Goal: Task Accomplishment & Management: Use online tool/utility

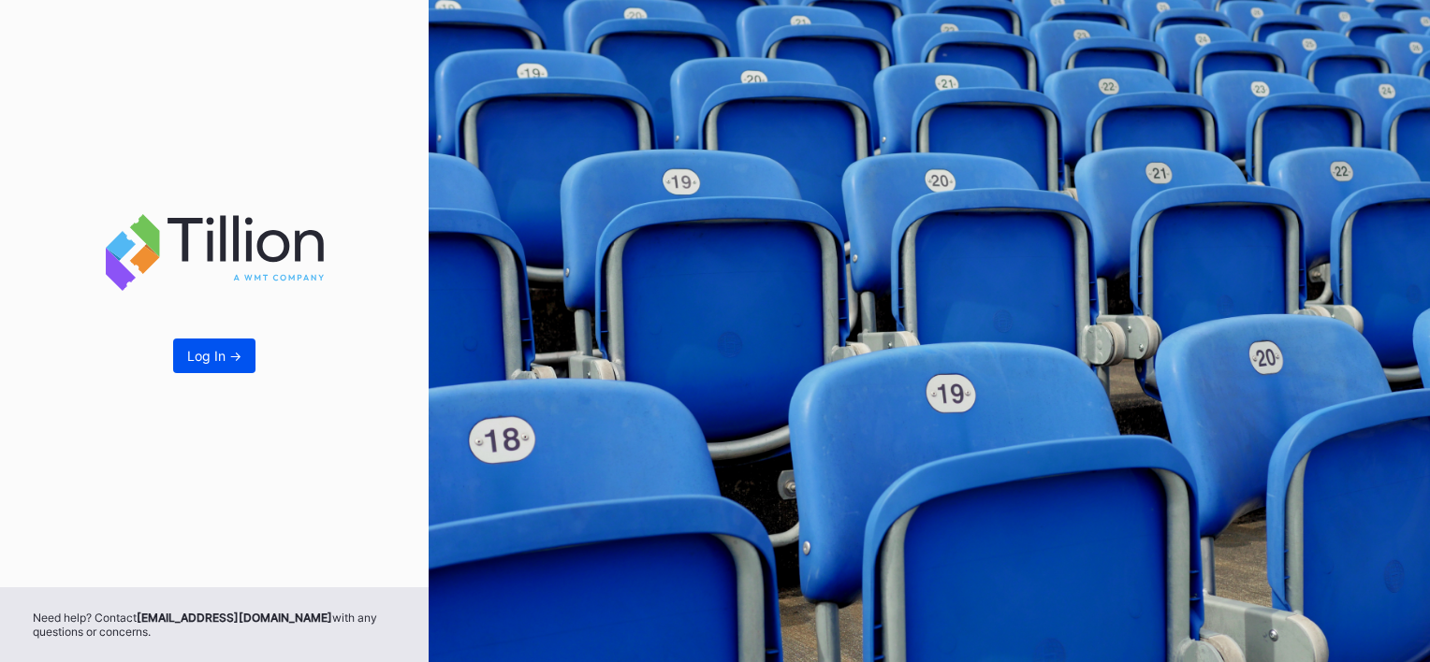
click at [213, 344] on button "Log In ->" at bounding box center [214, 356] width 82 height 35
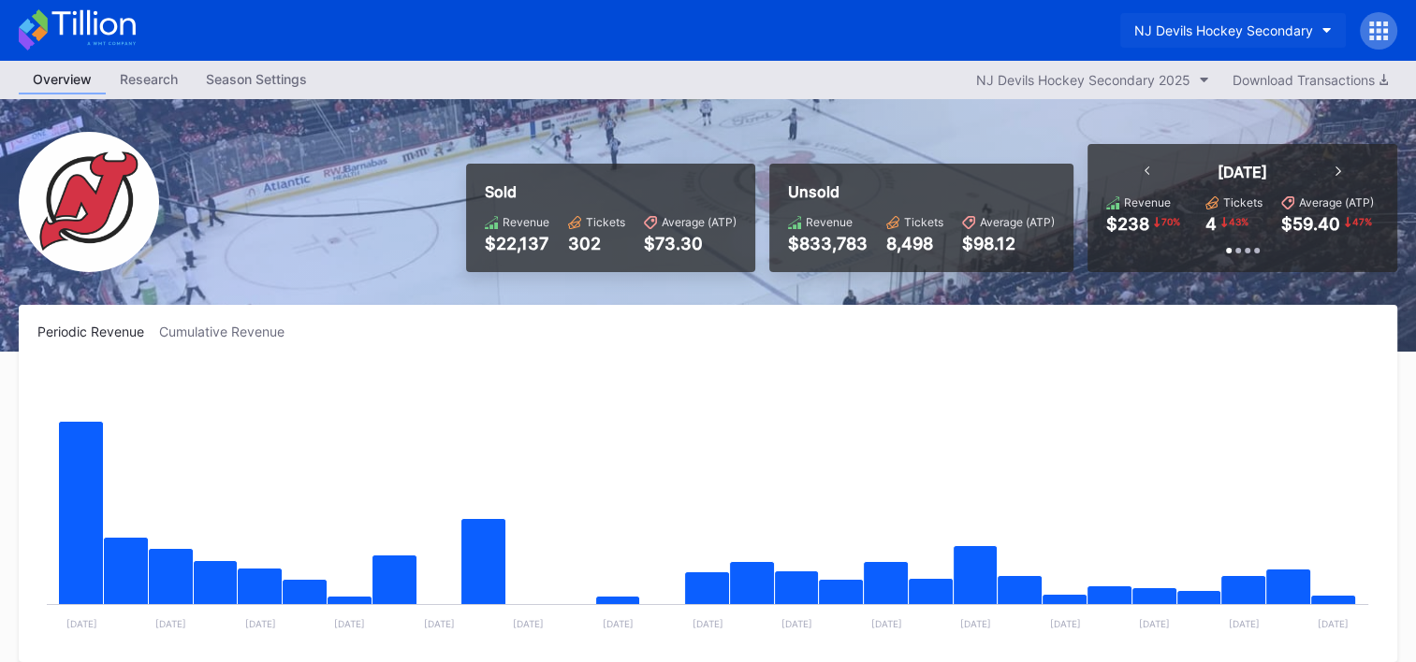
click at [1271, 20] on button "NJ Devils Hockey Secondary" at bounding box center [1233, 30] width 226 height 35
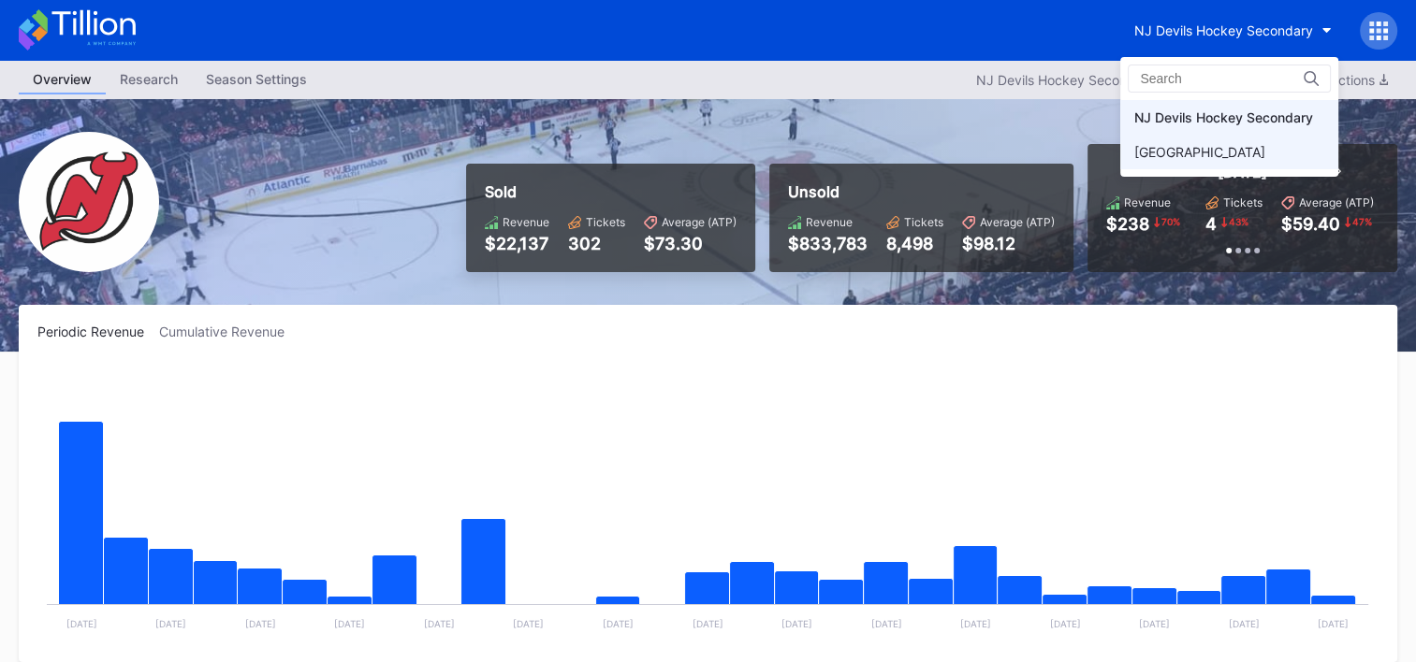
click at [1210, 145] on div "[GEOGRAPHIC_DATA]" at bounding box center [1199, 152] width 131 height 16
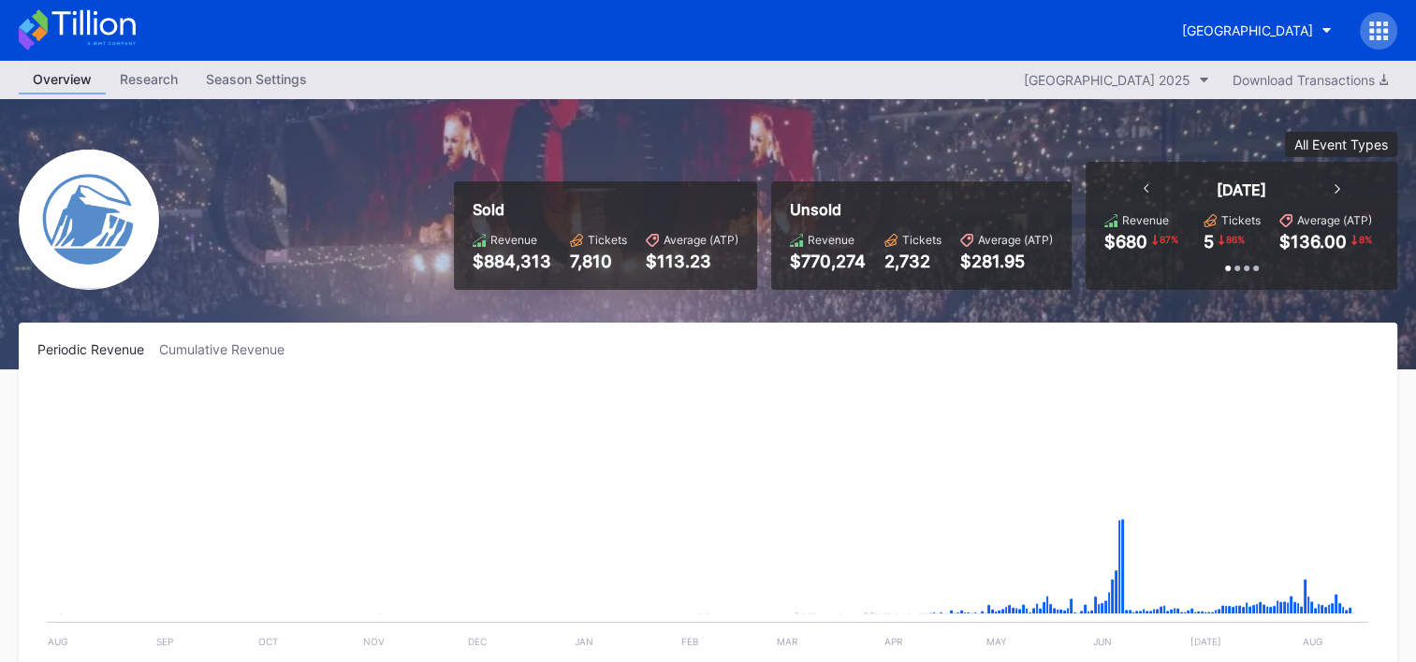
scroll to position [1825, 0]
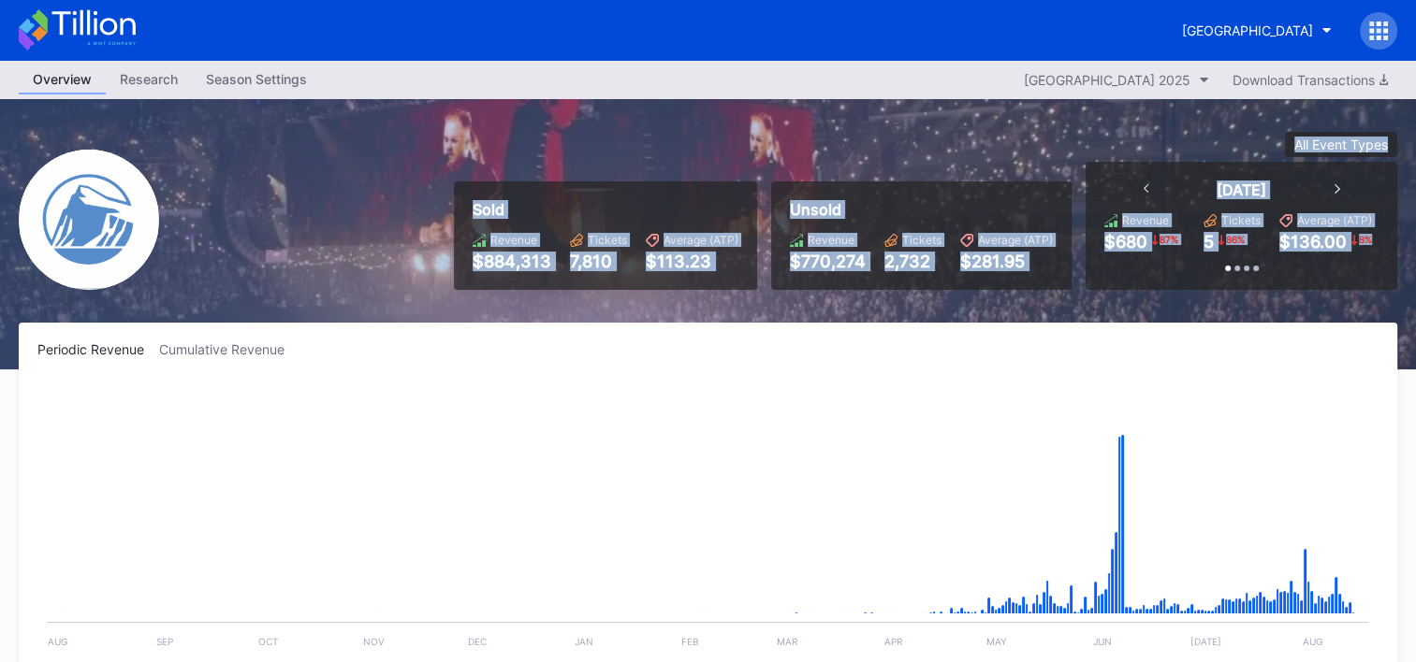
drag, startPoint x: 468, startPoint y: 209, endPoint x: 1221, endPoint y: 285, distance: 757.2
click at [1221, 285] on div "Sold Revenue $884,313 Tickets 7,810 Average (ATP) $113.23 Unsold Revenue $770,2…" at bounding box center [918, 211] width 957 height 158
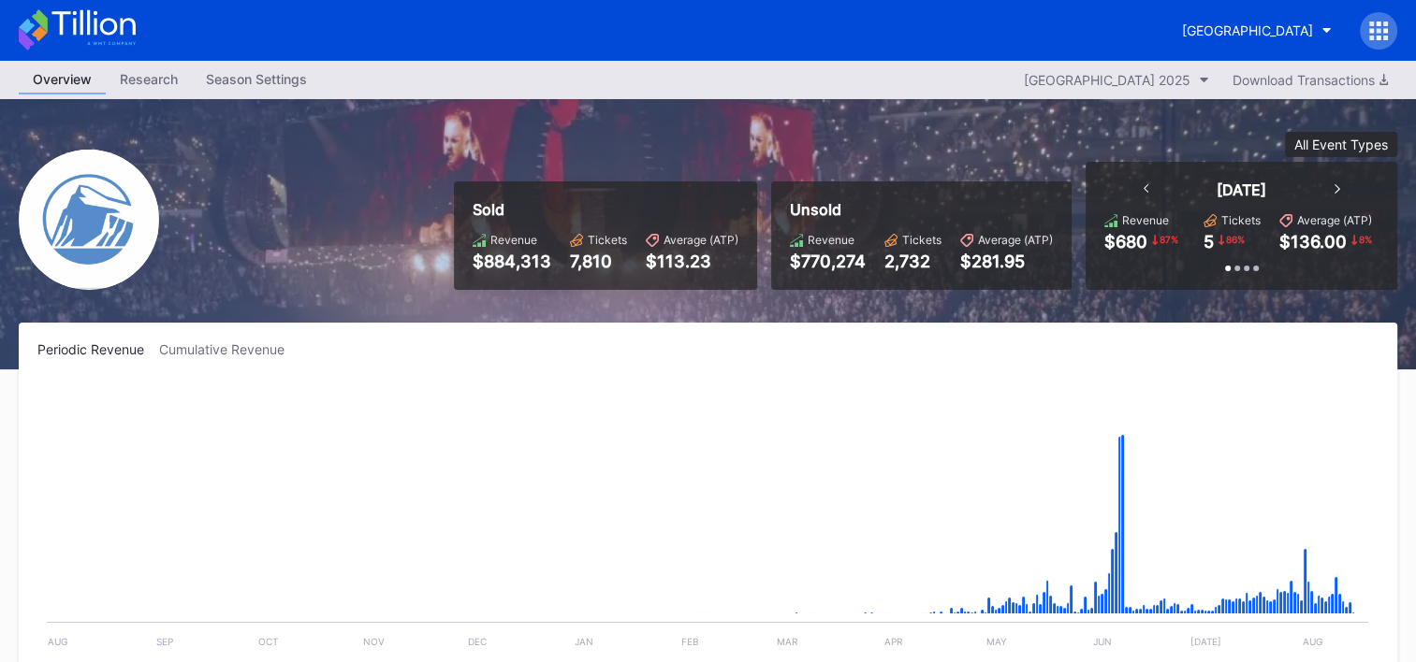
drag, startPoint x: 1221, startPoint y: 285, endPoint x: 1307, endPoint y: 295, distance: 86.6
click at [1303, 294] on div "Sold Revenue $884,313 Tickets 7,810 Average (ATP) $113.23 Unsold Revenue $770,2…" at bounding box center [708, 234] width 1416 height 270
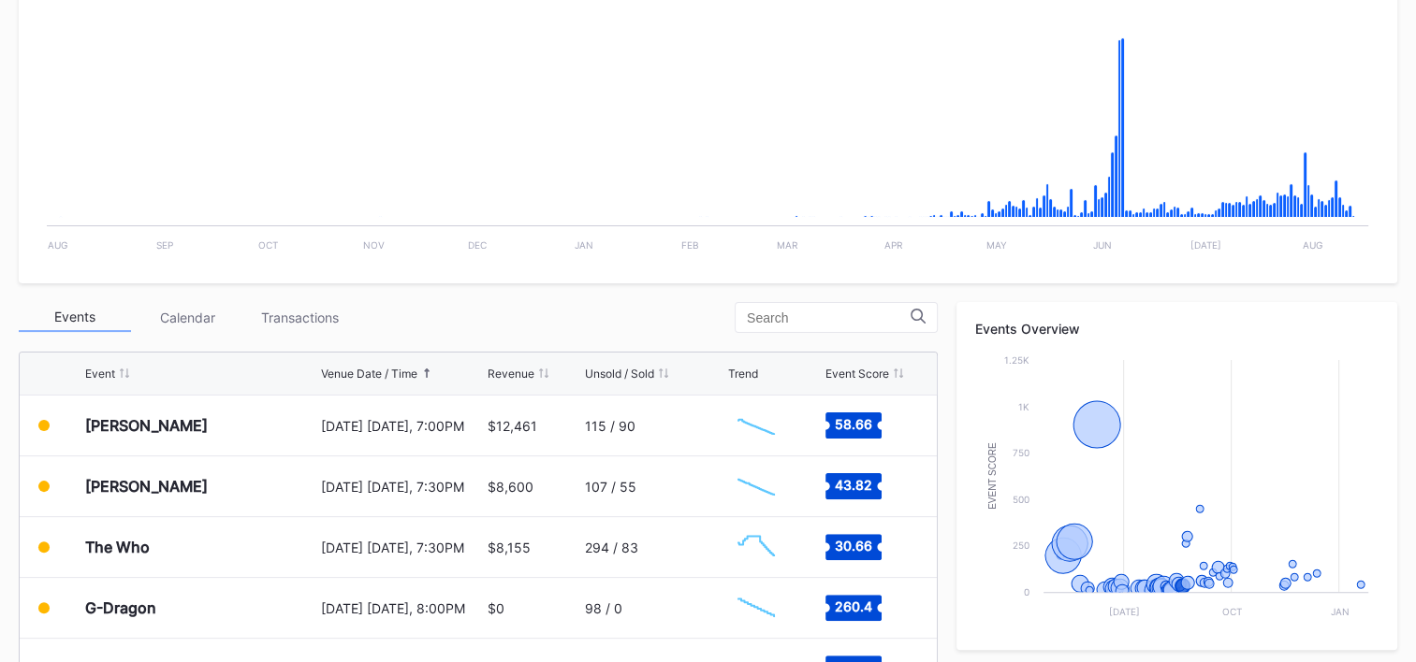
scroll to position [473, 0]
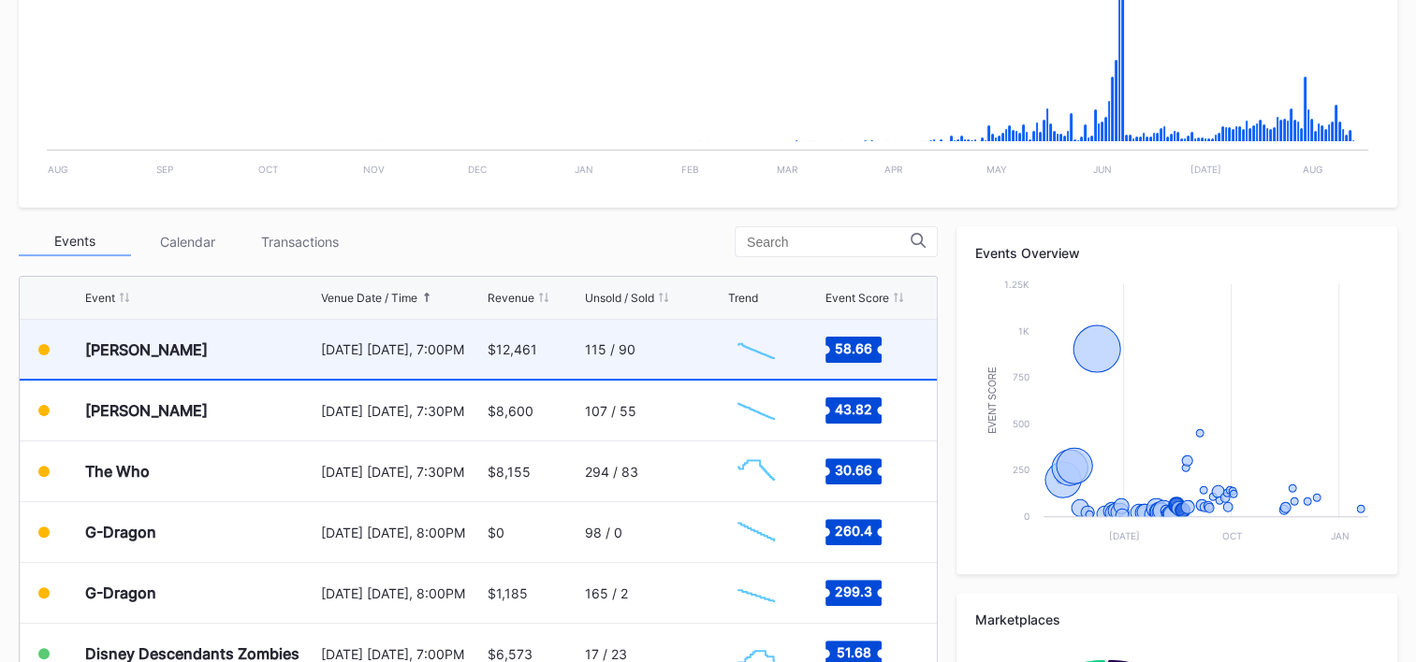
click at [667, 359] on div "115 / 90" at bounding box center [654, 349] width 138 height 59
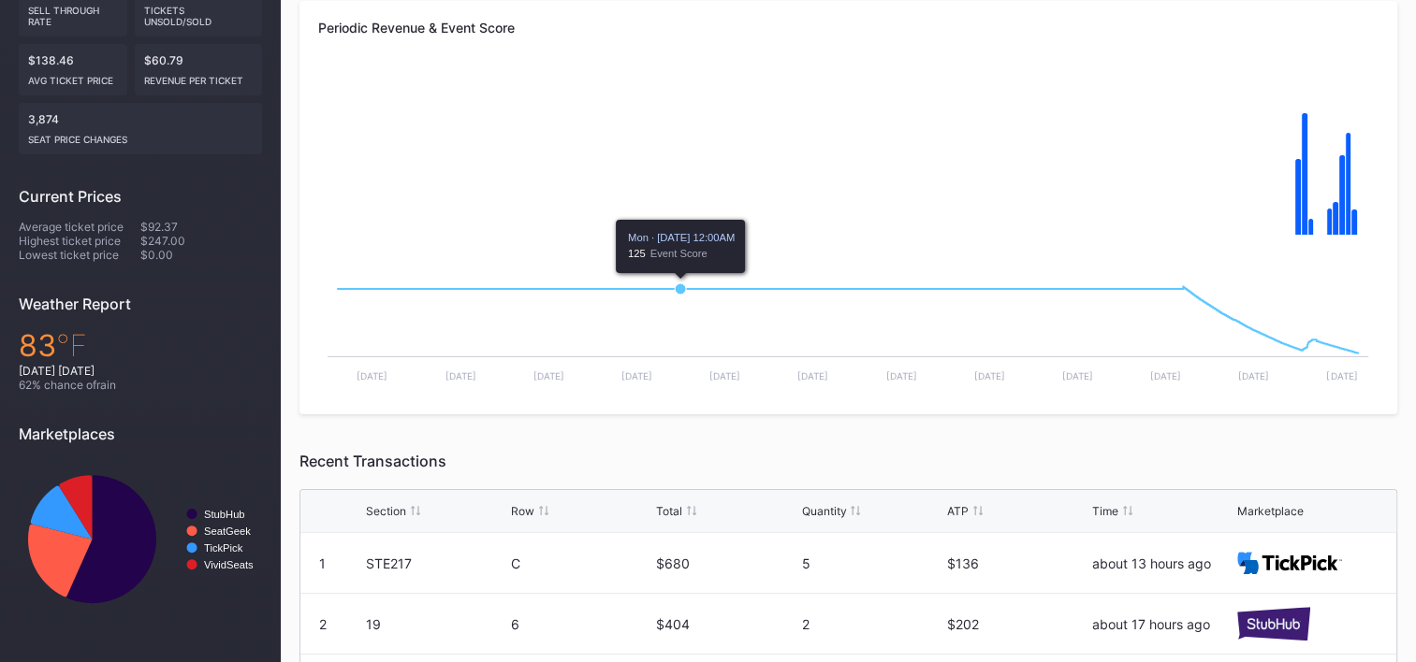
scroll to position [187, 0]
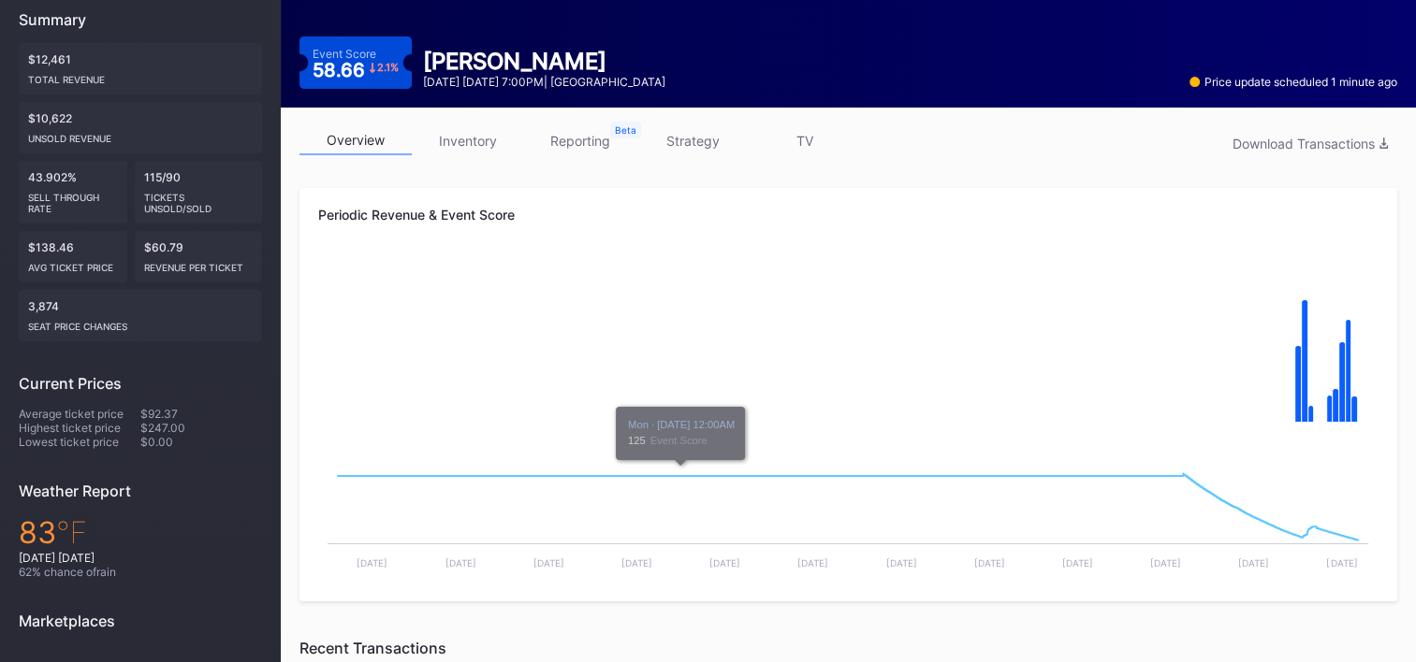
click at [706, 147] on link "strategy" at bounding box center [692, 140] width 112 height 29
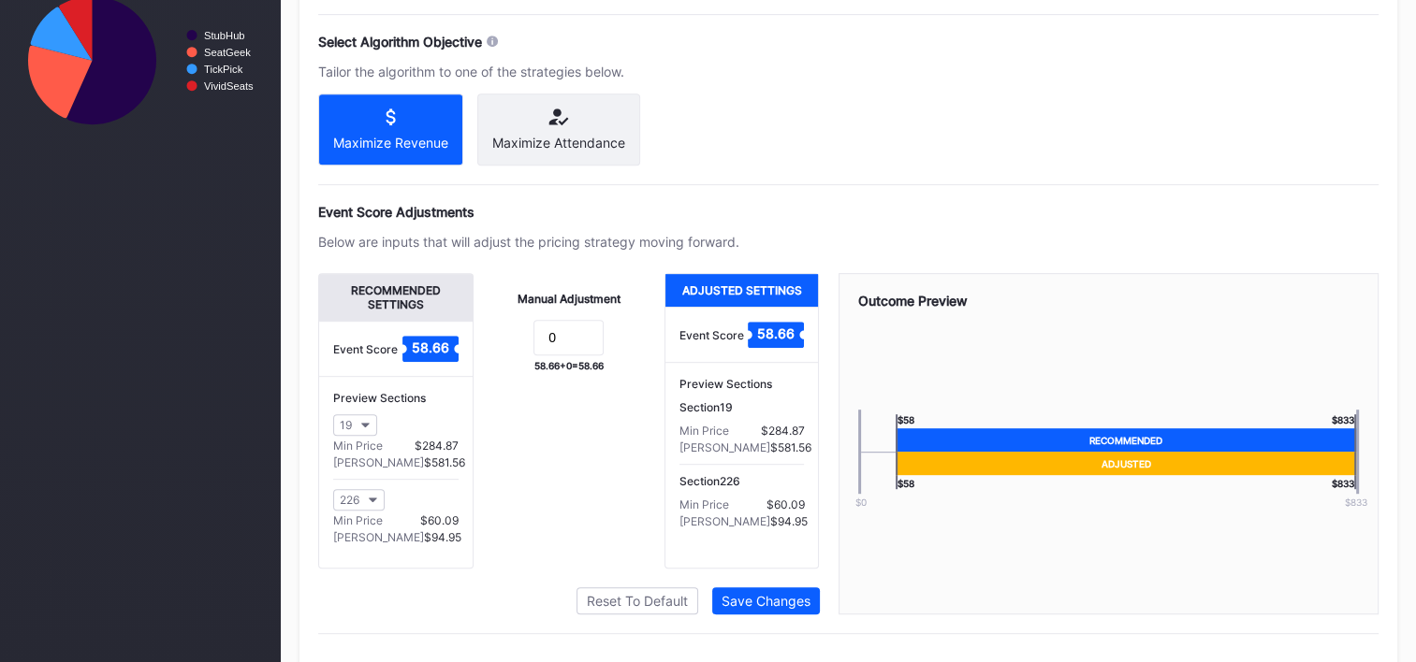
scroll to position [860, 0]
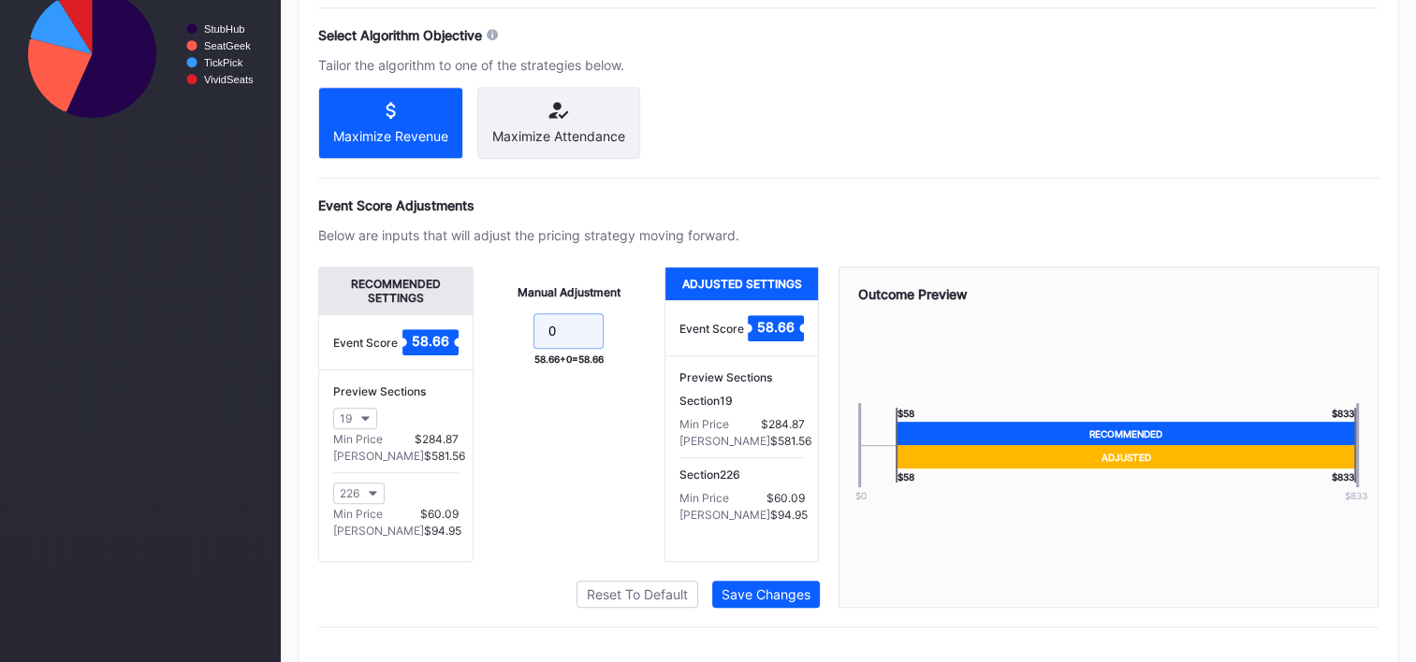
click at [591, 349] on input "0" at bounding box center [568, 331] width 70 height 36
type input "-5"
click at [782, 603] on div "Save Changes" at bounding box center [765, 595] width 89 height 16
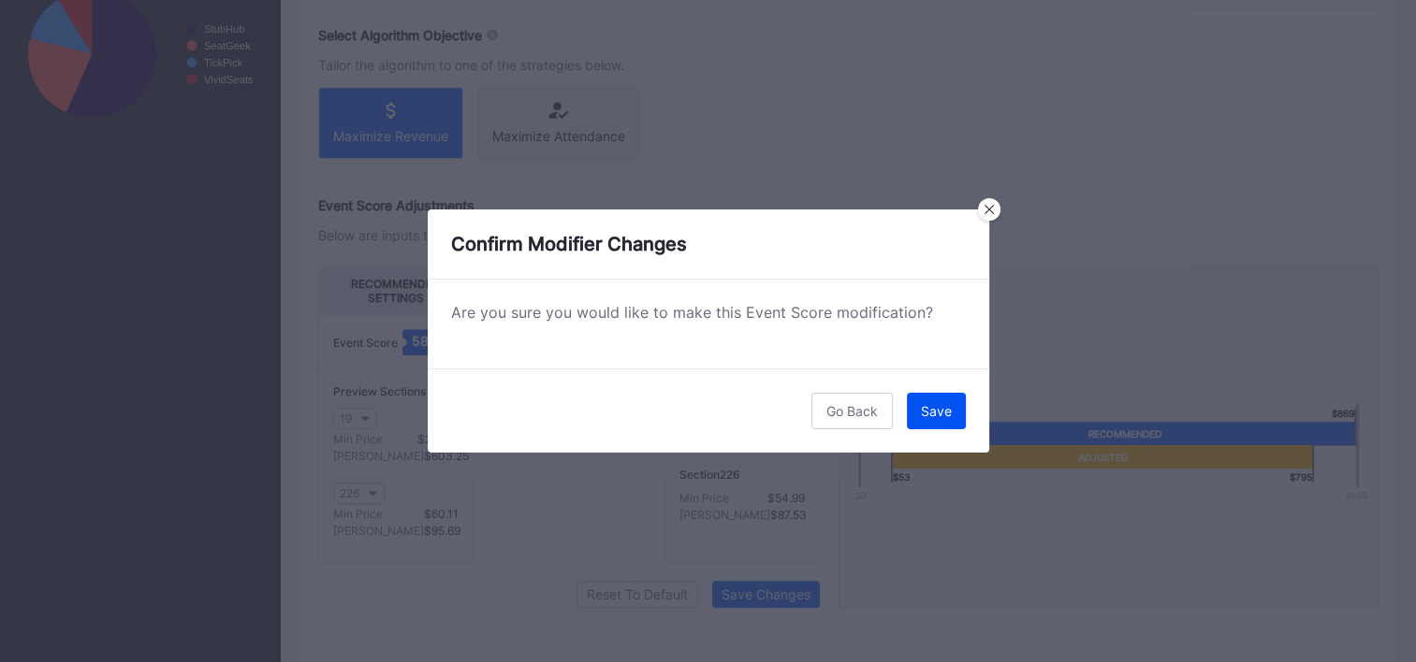
click at [938, 406] on div "Save" at bounding box center [936, 411] width 31 height 16
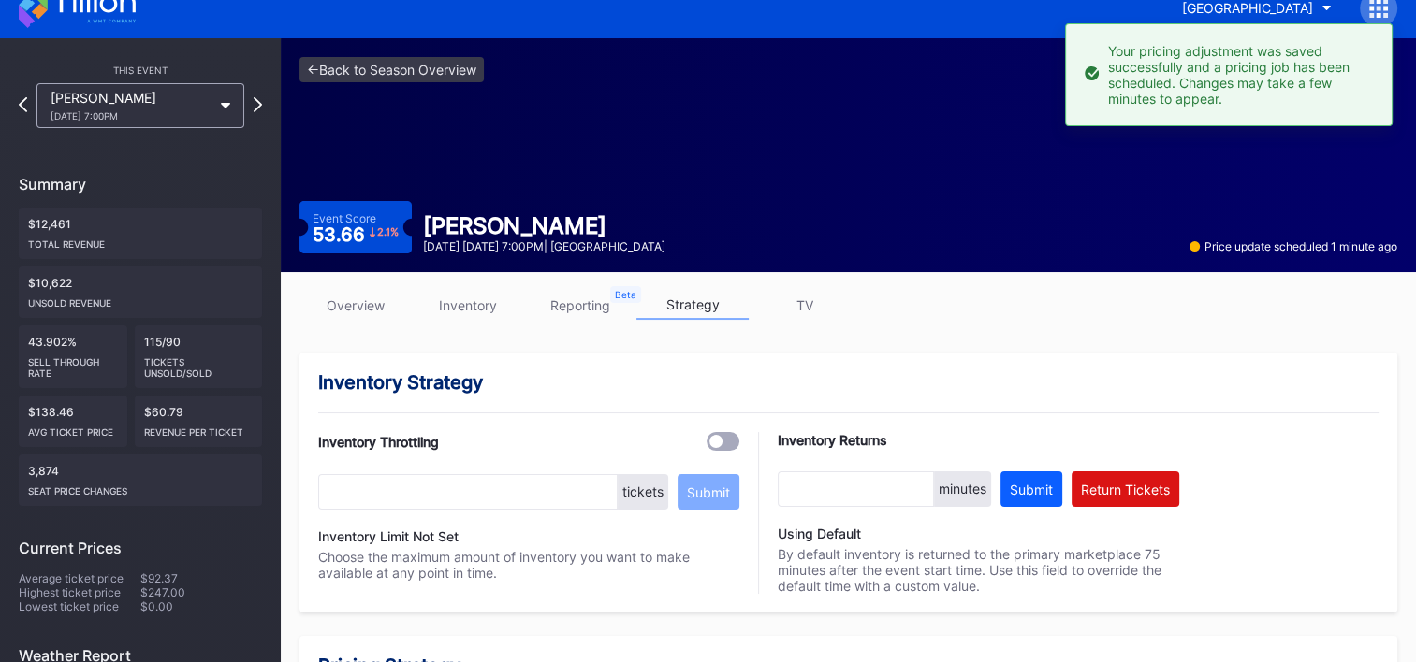
scroll to position [9, 0]
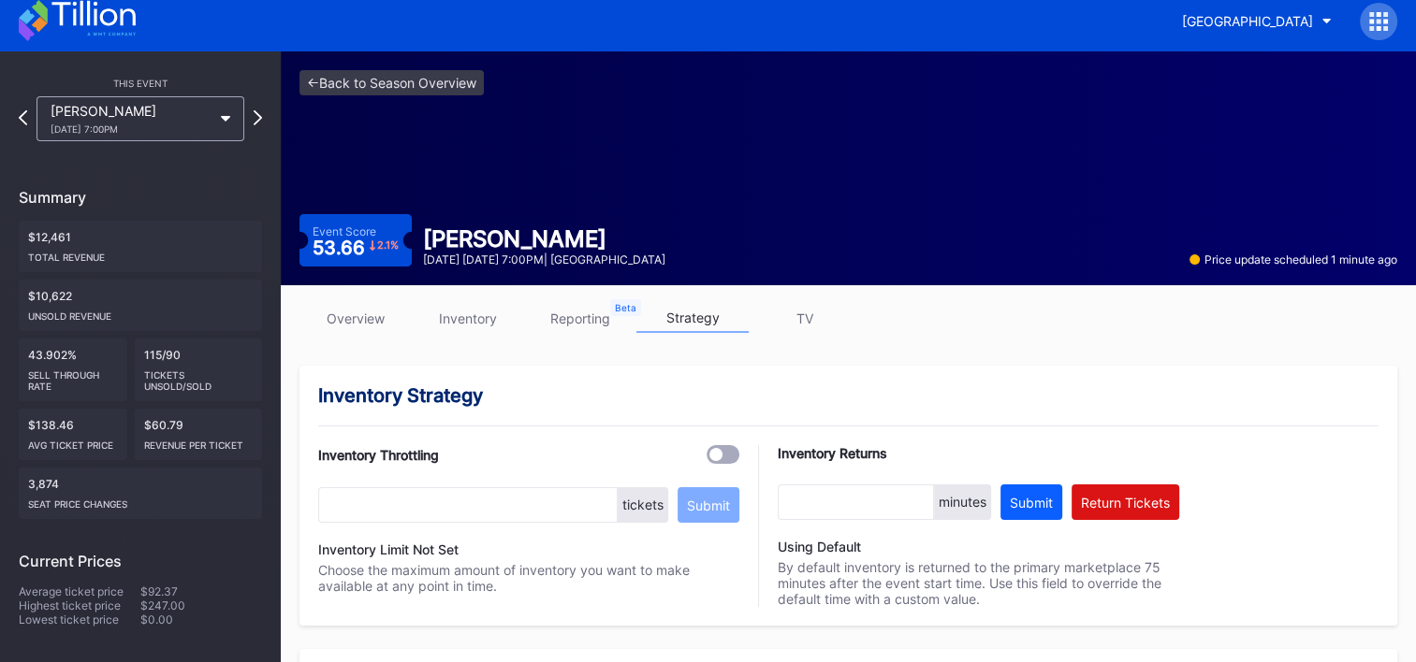
click at [74, 30] on icon at bounding box center [77, 20] width 117 height 41
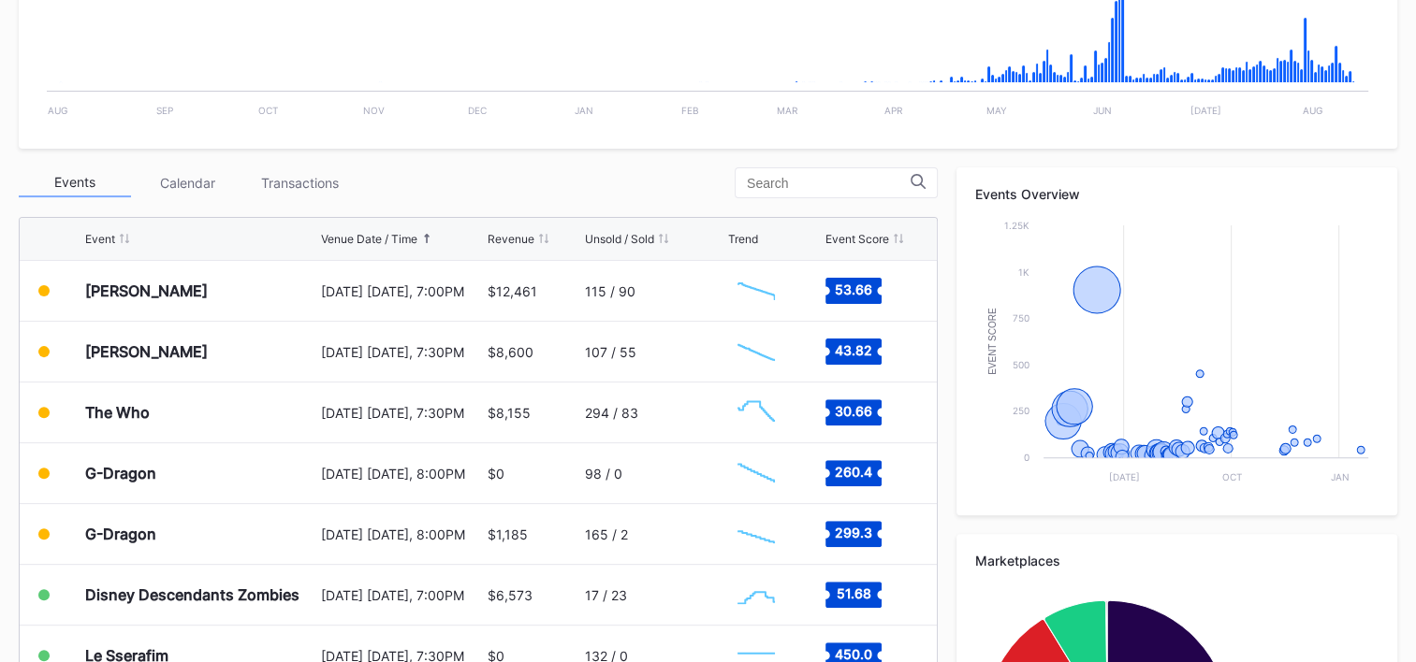
scroll to position [561, 0]
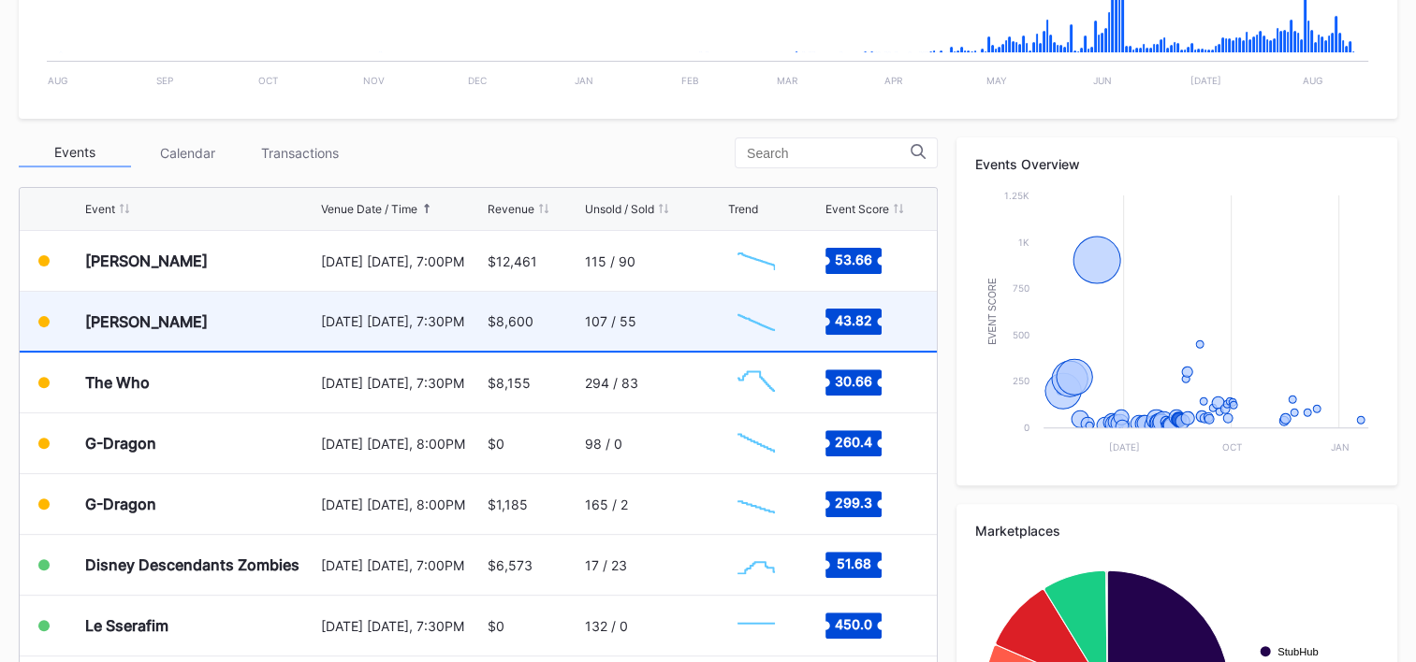
click at [692, 326] on div "107 / 55" at bounding box center [654, 321] width 138 height 59
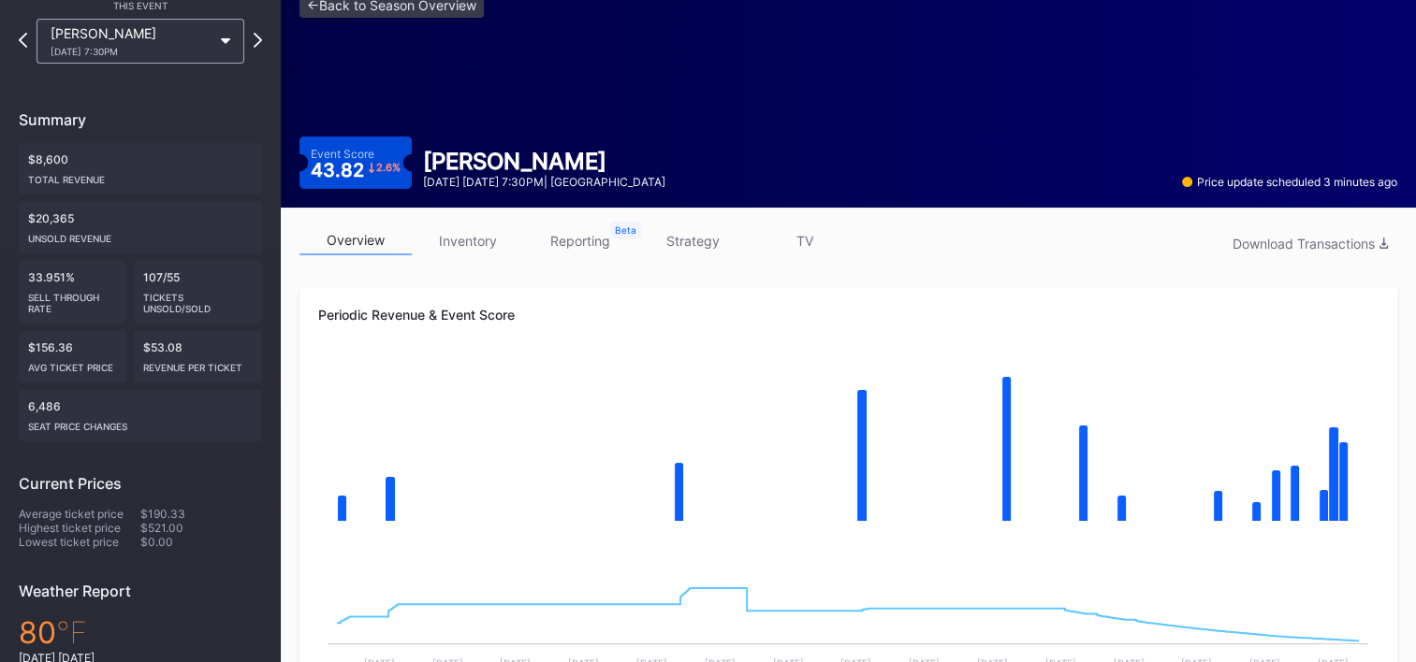
scroll to position [139, 0]
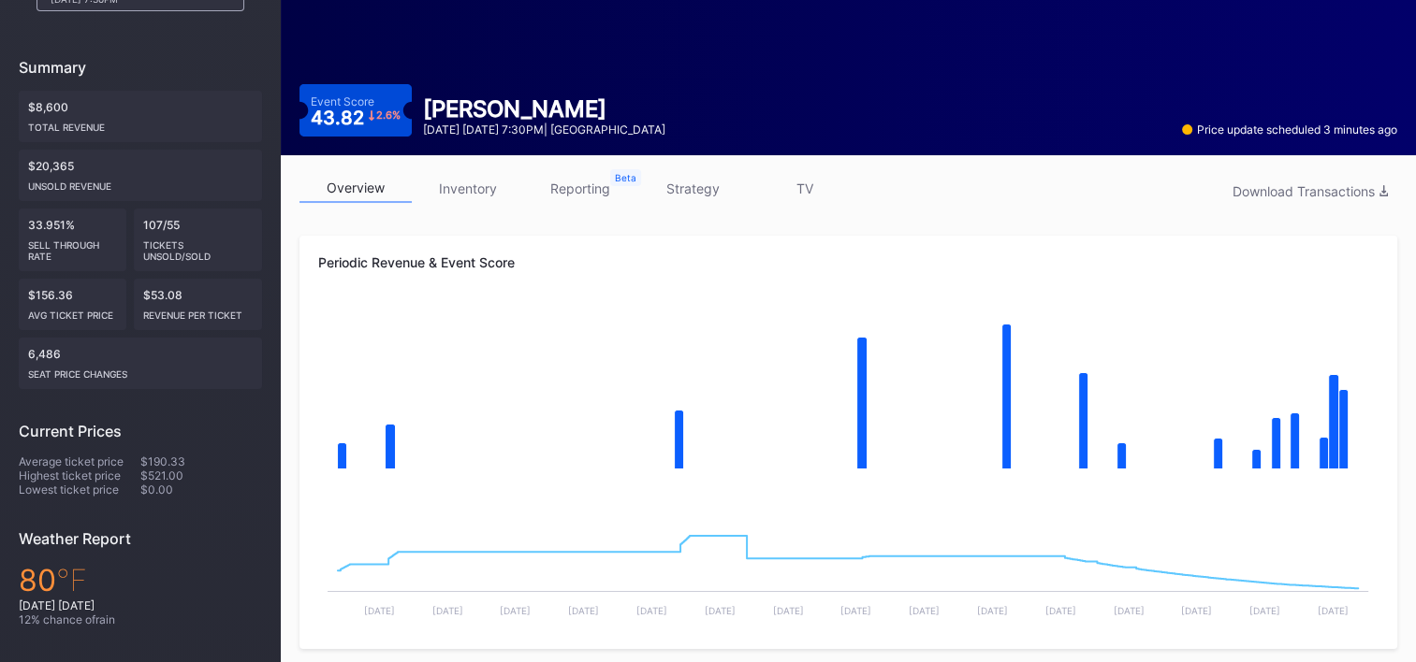
click at [706, 189] on link "strategy" at bounding box center [692, 188] width 112 height 29
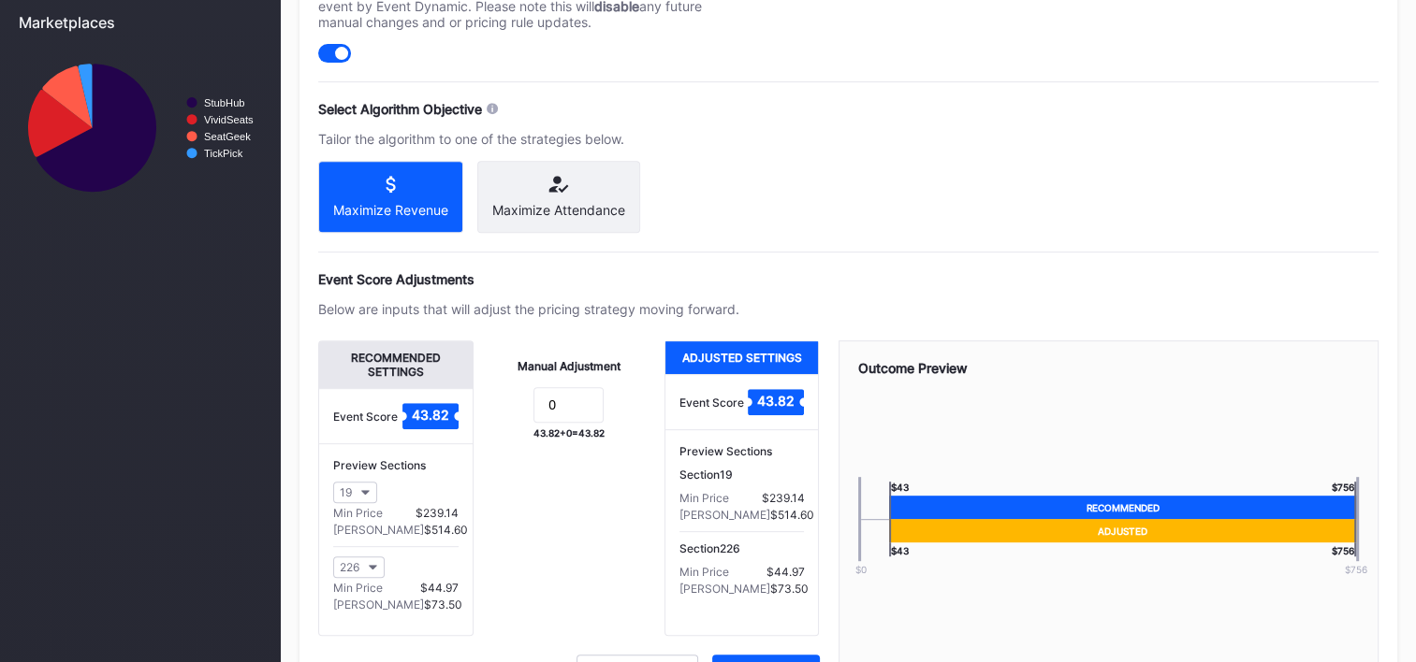
scroll to position [795, 0]
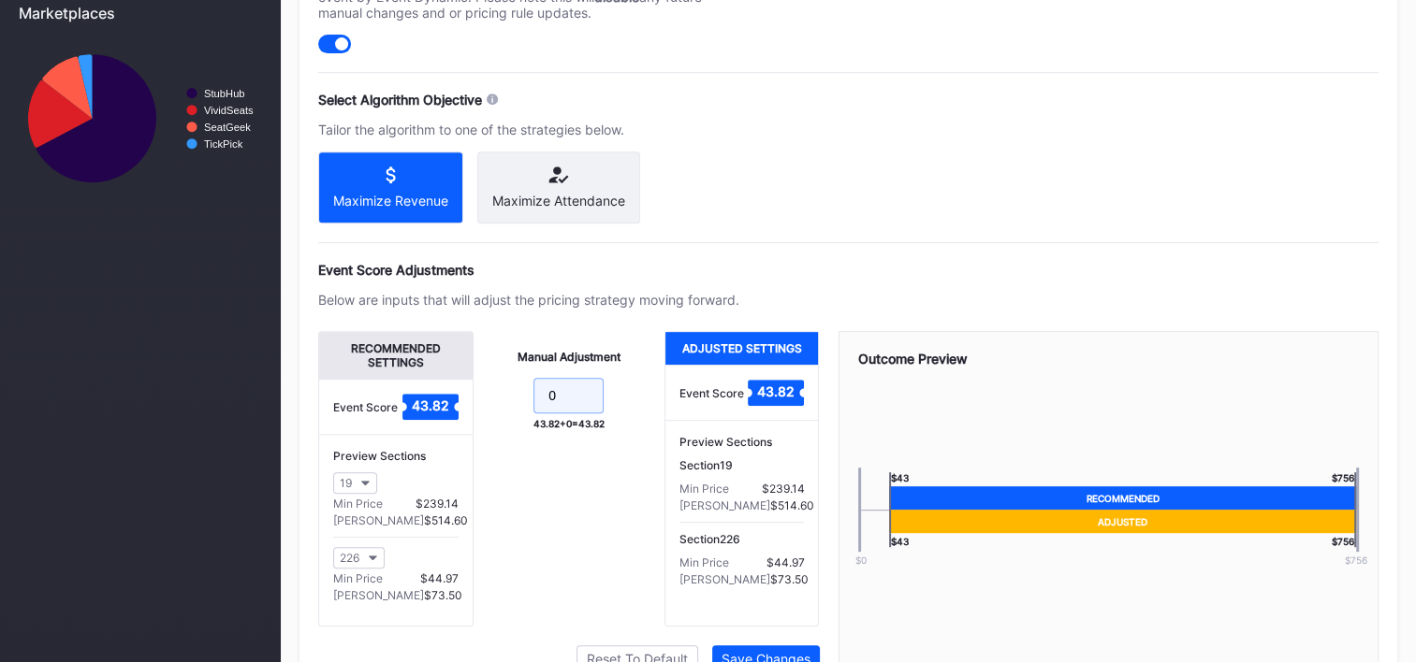
click at [579, 406] on input "0" at bounding box center [568, 396] width 70 height 36
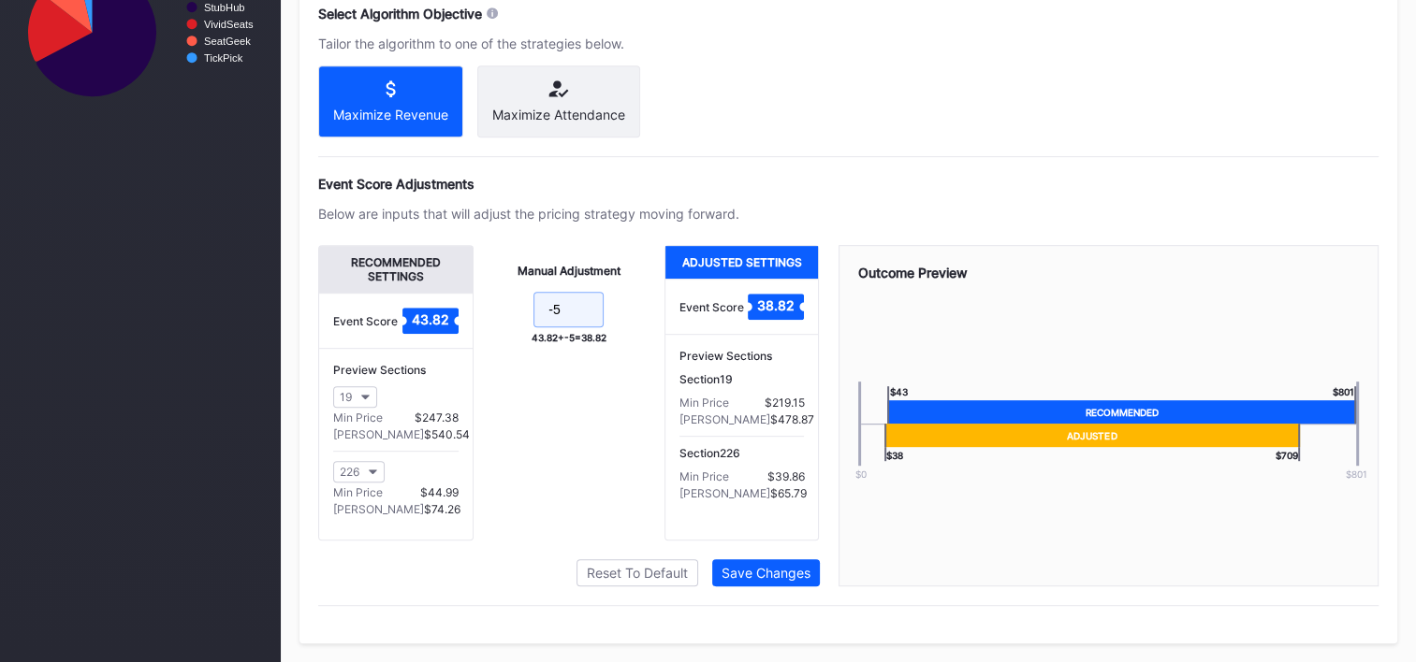
scroll to position [894, 0]
type input "-5"
click at [762, 563] on button "Save Changes" at bounding box center [766, 573] width 108 height 27
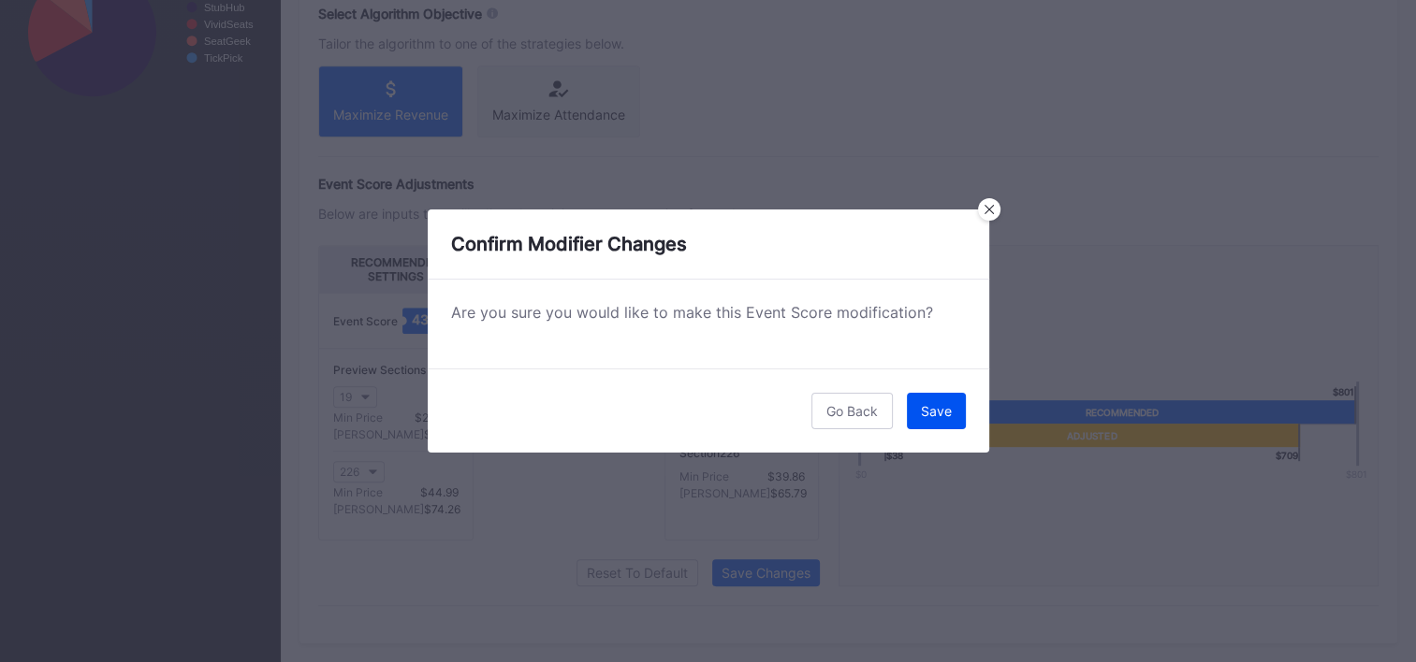
click at [947, 411] on div "Save" at bounding box center [936, 411] width 31 height 16
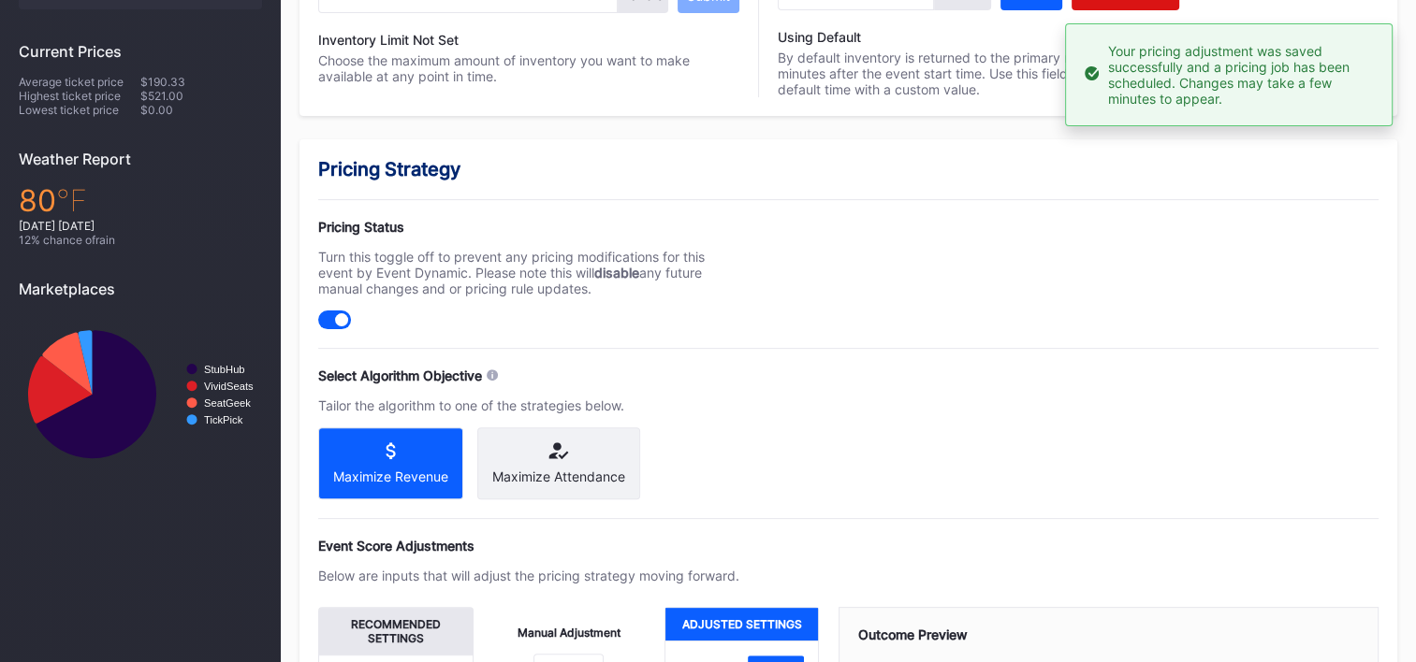
scroll to position [0, 0]
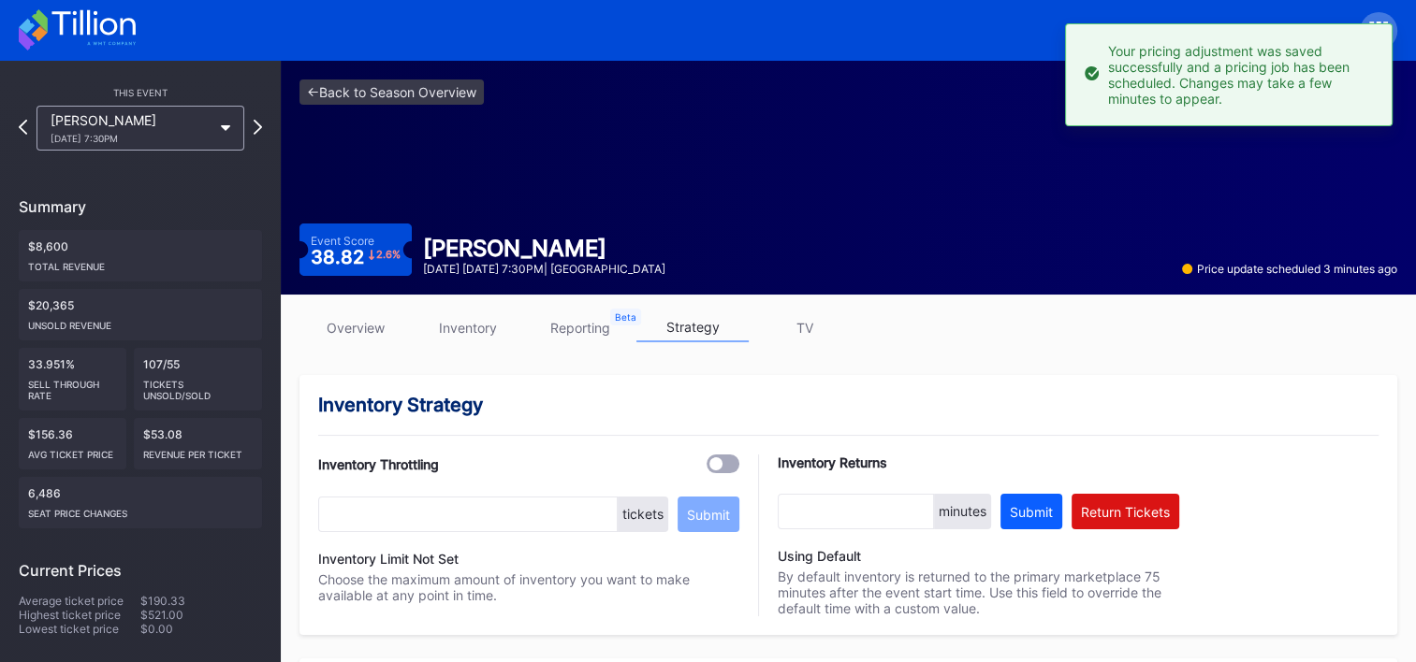
click at [69, 38] on icon at bounding box center [77, 29] width 117 height 41
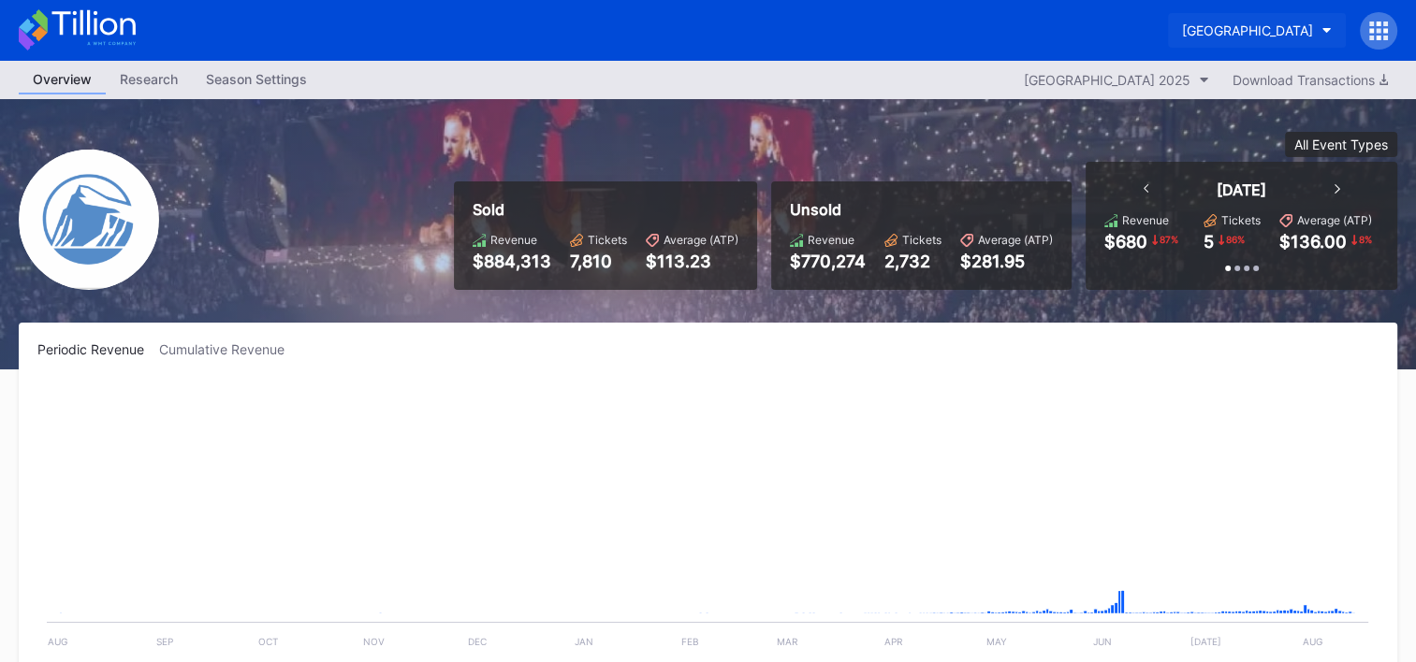
scroll to position [1825, 0]
